Goal: Information Seeking & Learning: Learn about a topic

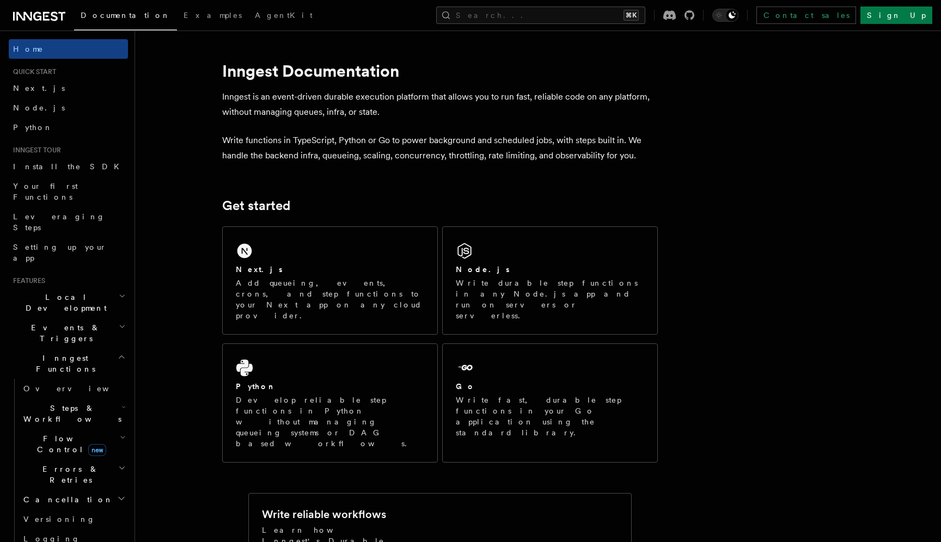
click at [80, 403] on span "Steps & Workflows" at bounding box center [70, 414] width 102 height 22
click at [62, 435] on span "Overview" at bounding box center [90, 439] width 112 height 9
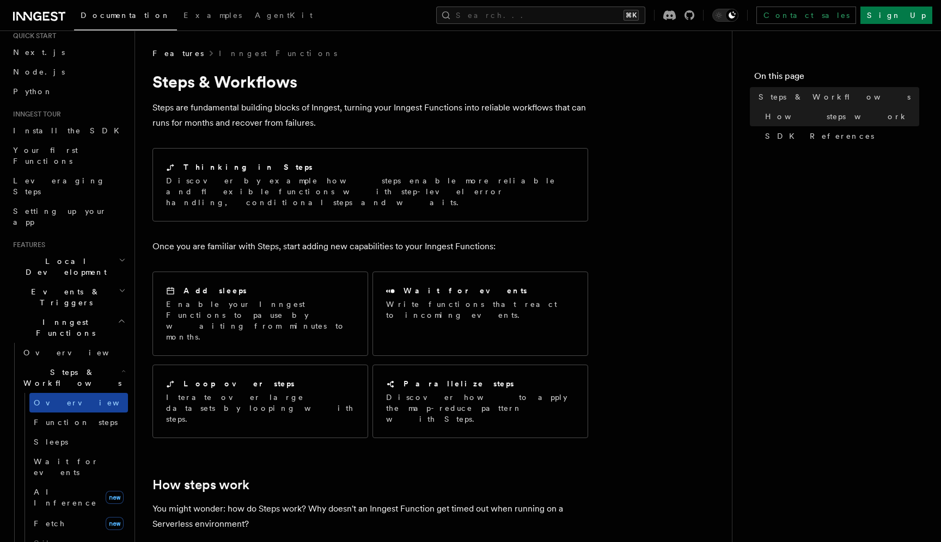
scroll to position [40, 0]
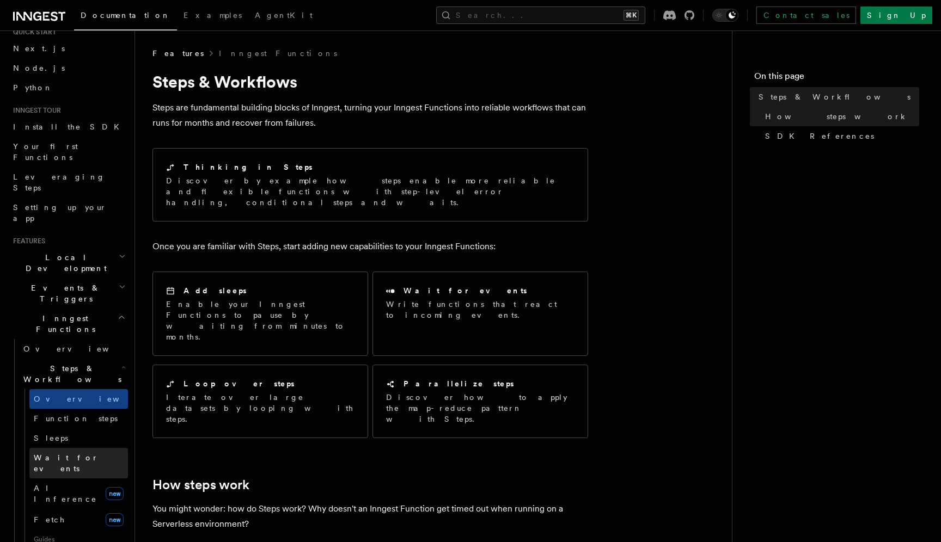
click at [78, 453] on span "Wait for events" at bounding box center [81, 464] width 94 height 22
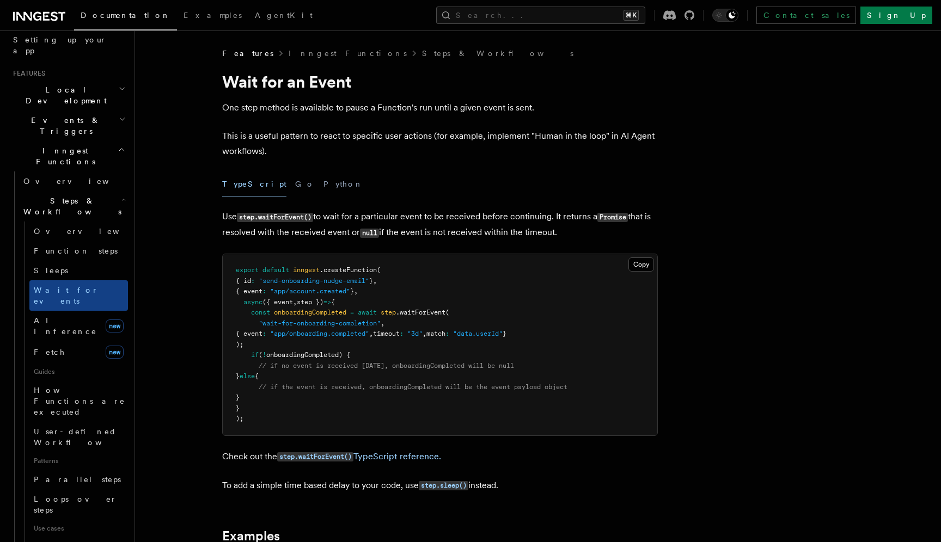
scroll to position [212, 0]
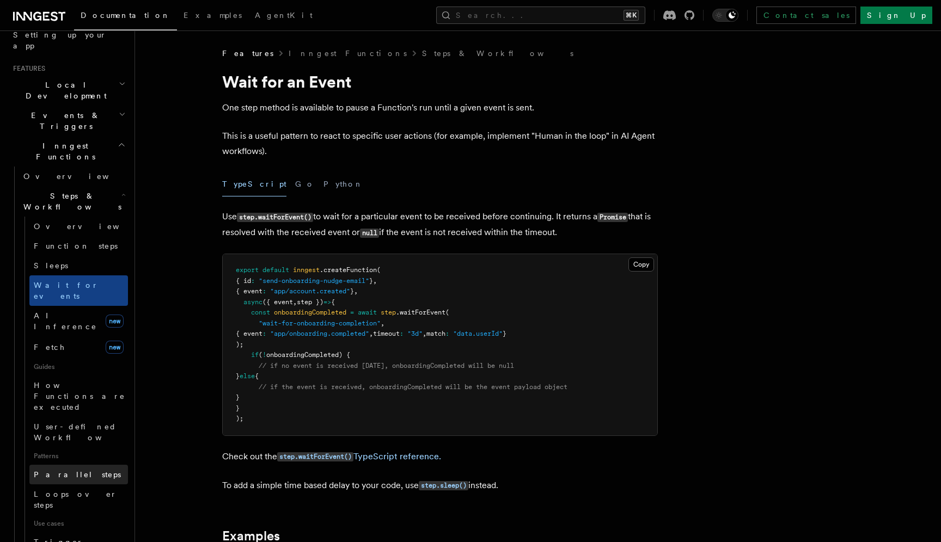
click at [81, 465] on link "Parallel steps" at bounding box center [78, 475] width 99 height 20
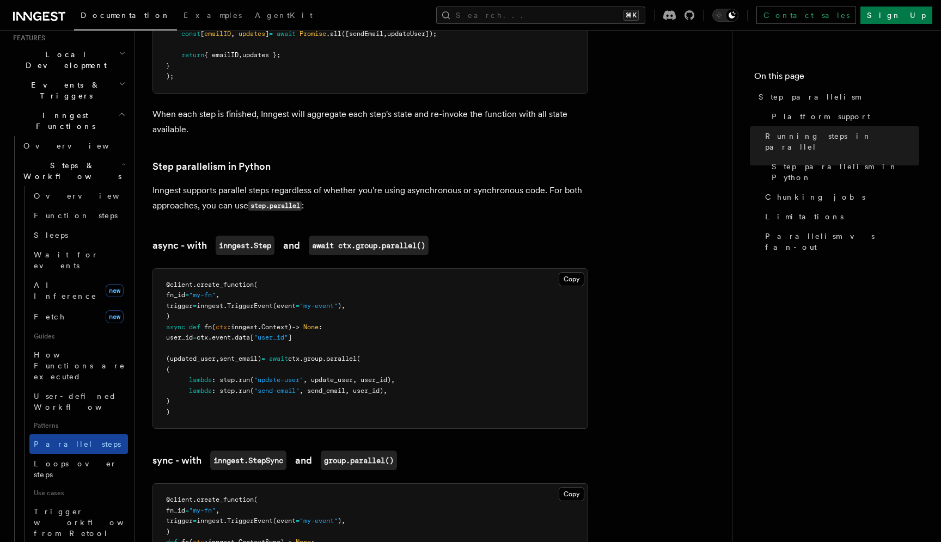
scroll to position [246, 0]
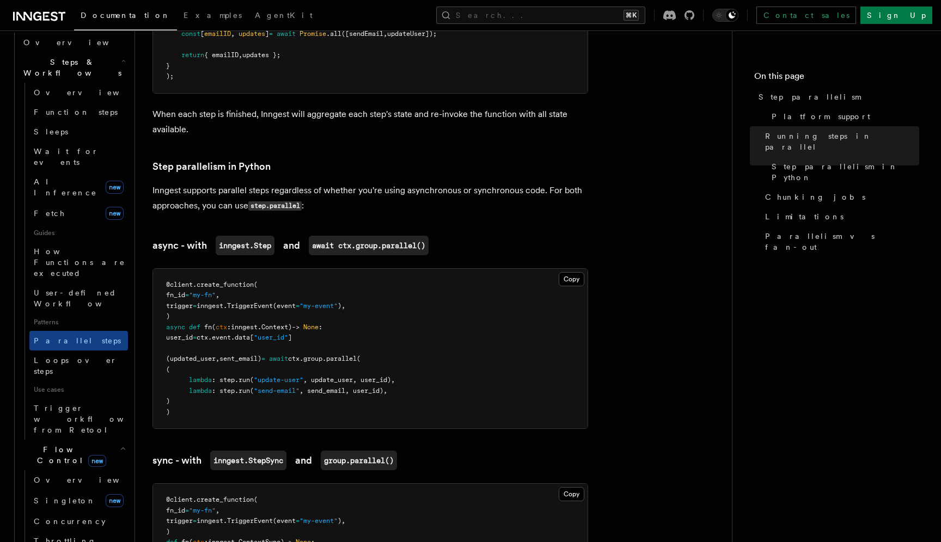
scroll to position [350, 0]
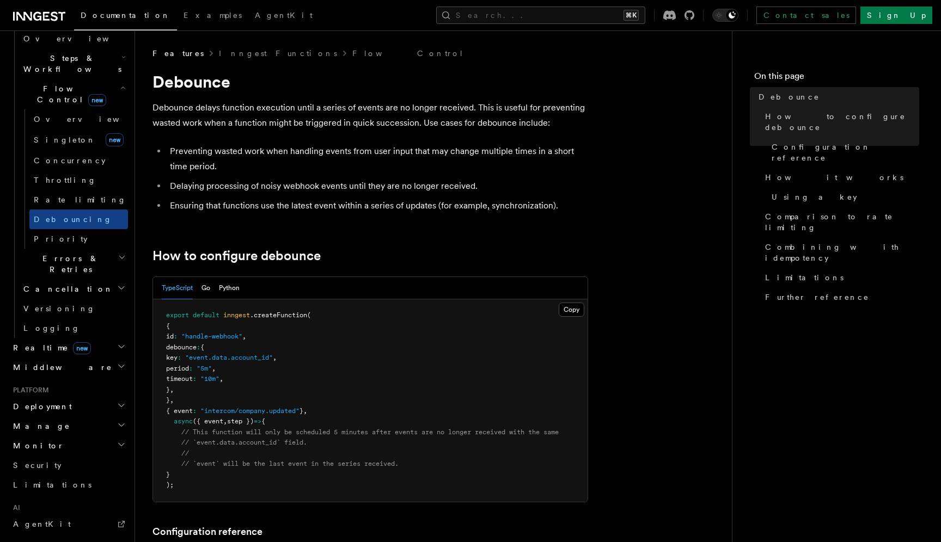
click at [490, 177] on ul "Preventing wasted work when handling events from user input that may change mul…" at bounding box center [371, 179] width 436 height 70
